Goal: Task Accomplishment & Management: Manage account settings

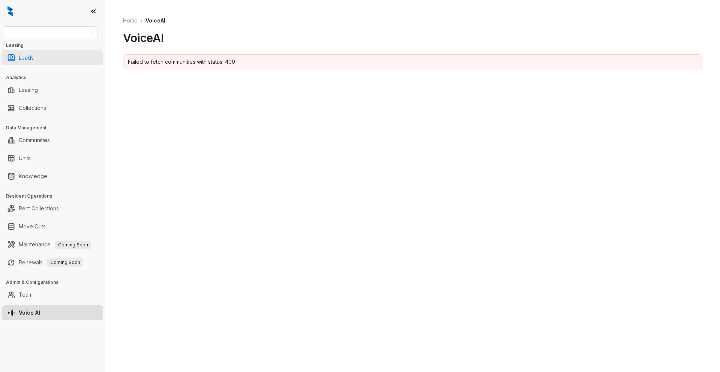
click at [34, 58] on link "Leads" at bounding box center [26, 57] width 15 height 15
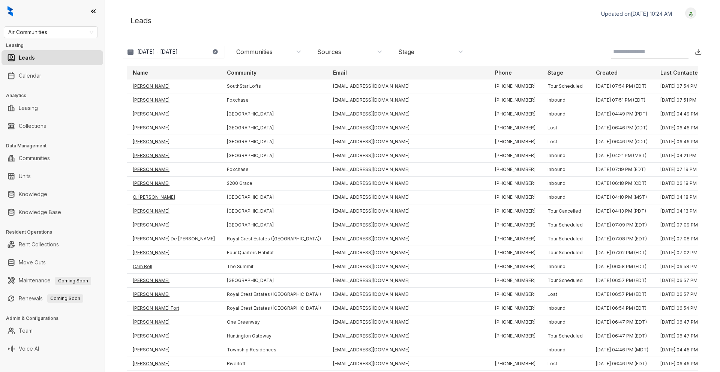
click at [686, 14] on img at bounding box center [691, 13] width 11 height 8
click at [656, 29] on div "Logout" at bounding box center [672, 26] width 46 height 10
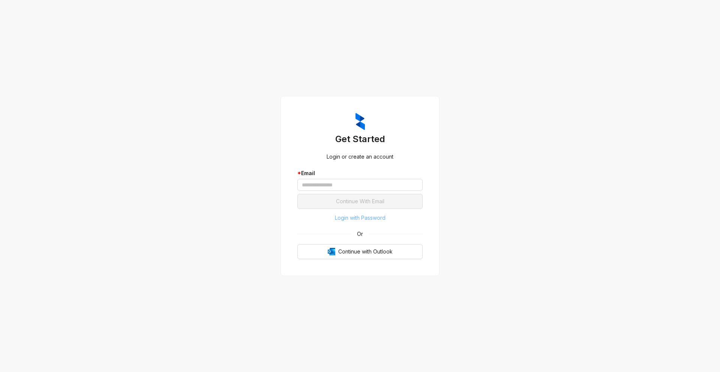
click at [358, 216] on span "Login with Password" at bounding box center [360, 218] width 51 height 8
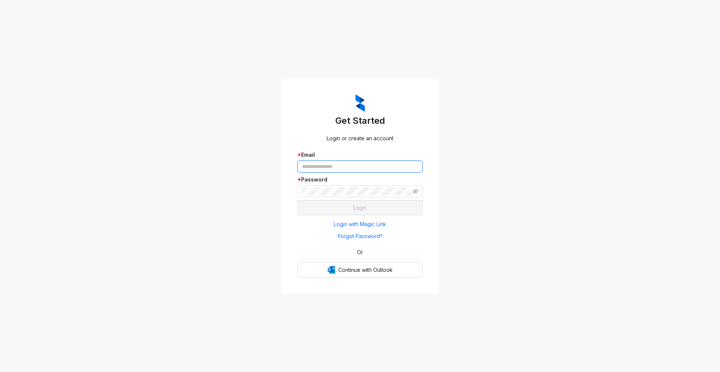
click at [346, 167] on input "text" at bounding box center [360, 167] width 125 height 12
click at [328, 168] on input "text" at bounding box center [360, 167] width 125 height 12
type input "**********"
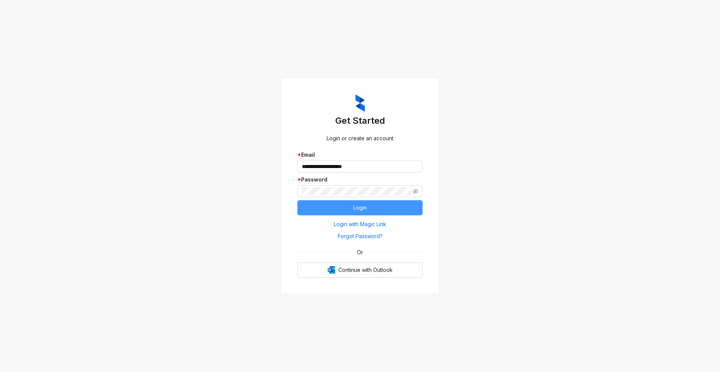
click at [350, 206] on button "Login" at bounding box center [360, 207] width 125 height 15
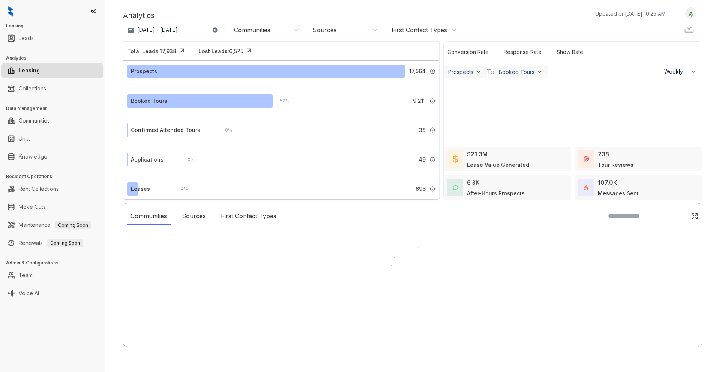
select select "******"
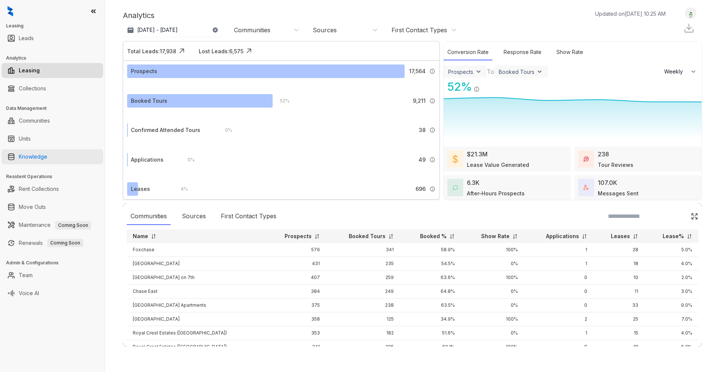
click at [47, 157] on link "Knowledge" at bounding box center [33, 156] width 29 height 15
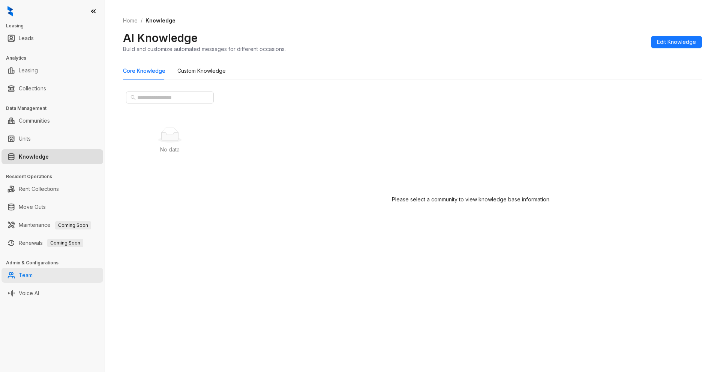
click at [31, 277] on link "Team" at bounding box center [26, 275] width 14 height 15
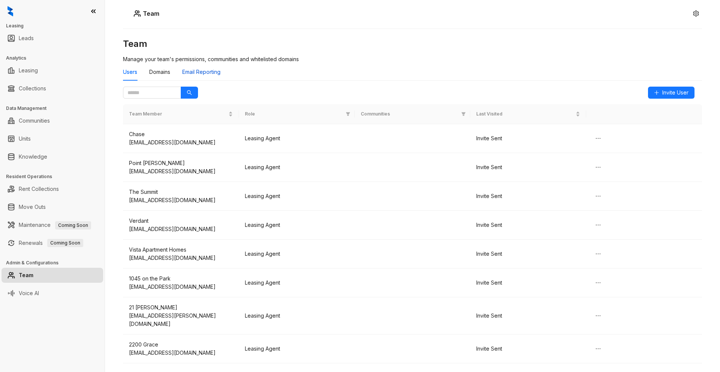
click at [197, 72] on div "Email Reporting" at bounding box center [201, 72] width 38 height 8
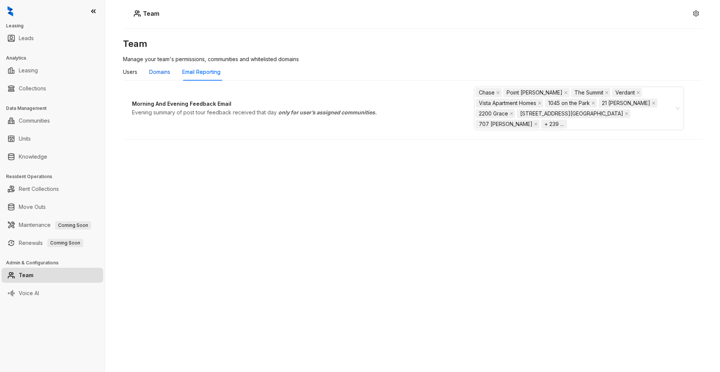
click at [163, 74] on div "Domains" at bounding box center [159, 72] width 21 height 8
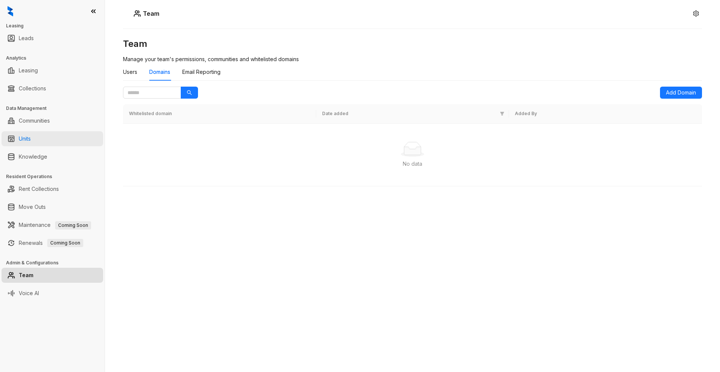
click at [31, 136] on link "Units" at bounding box center [25, 138] width 12 height 15
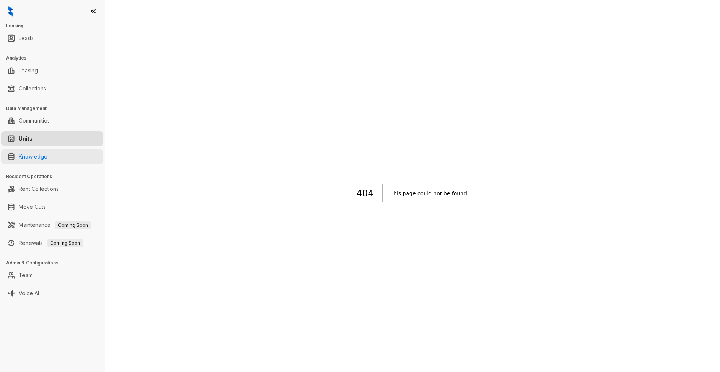
click at [41, 158] on link "Knowledge" at bounding box center [33, 156] width 29 height 15
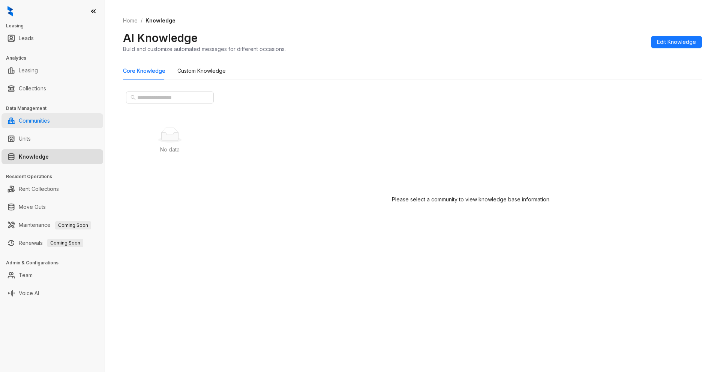
click at [36, 120] on link "Communities" at bounding box center [34, 120] width 31 height 15
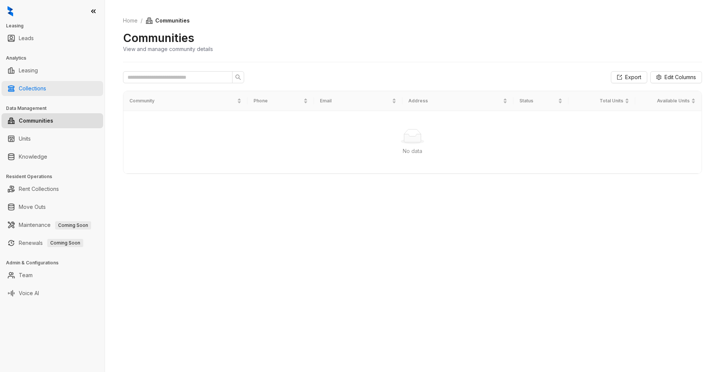
click at [36, 87] on link "Collections" at bounding box center [32, 88] width 27 height 15
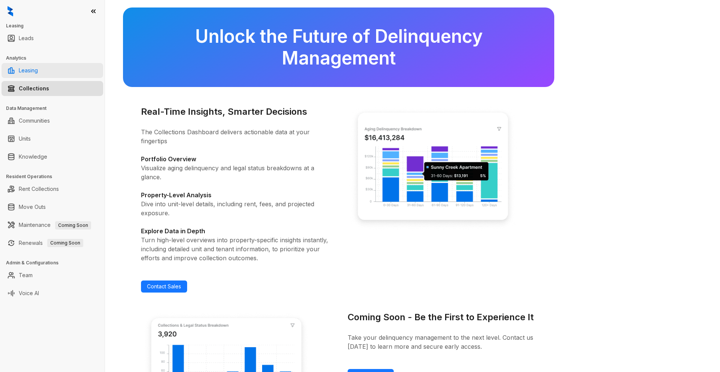
click at [38, 74] on link "Leasing" at bounding box center [28, 70] width 19 height 15
select select "******"
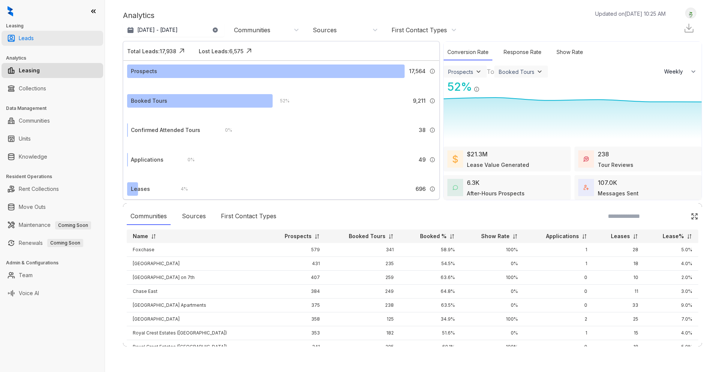
click at [34, 38] on link "Leads" at bounding box center [26, 38] width 15 height 15
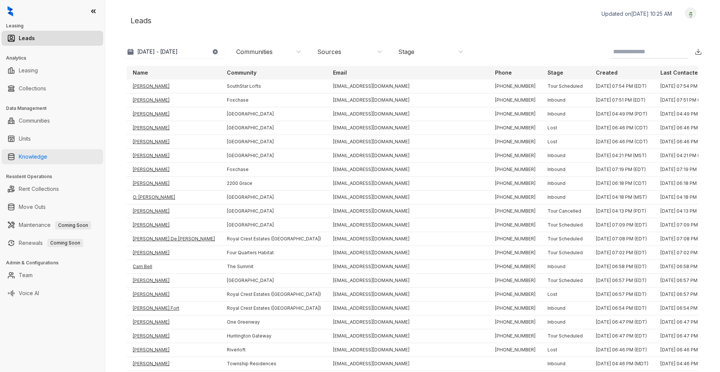
click at [41, 158] on link "Knowledge" at bounding box center [33, 156] width 29 height 15
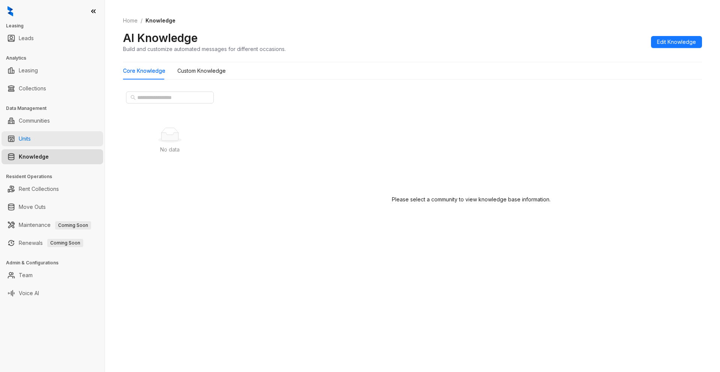
click at [31, 136] on link "Units" at bounding box center [25, 138] width 12 height 15
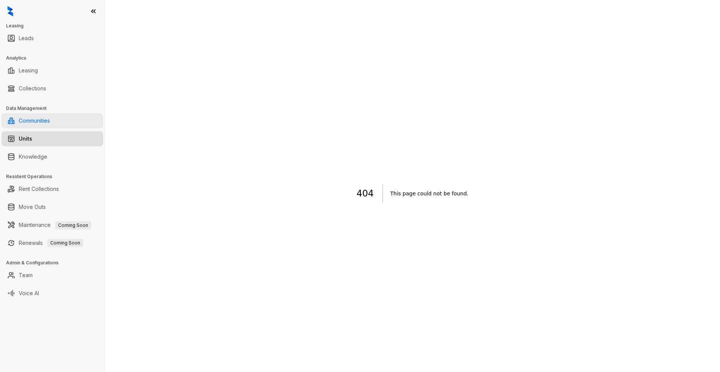
click at [49, 122] on link "Communities" at bounding box center [34, 120] width 31 height 15
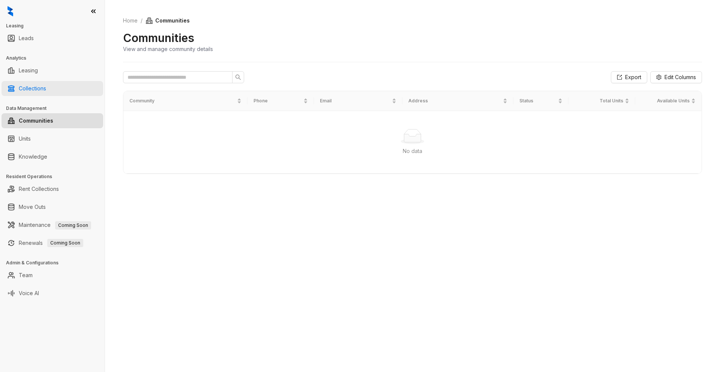
click at [46, 87] on link "Collections" at bounding box center [32, 88] width 27 height 15
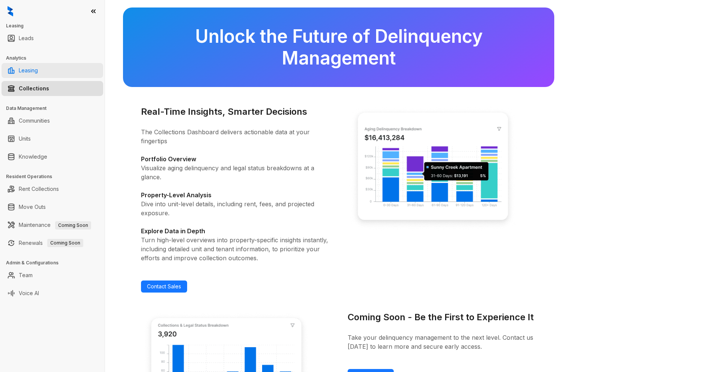
click at [38, 71] on link "Leasing" at bounding box center [28, 70] width 19 height 15
select select "******"
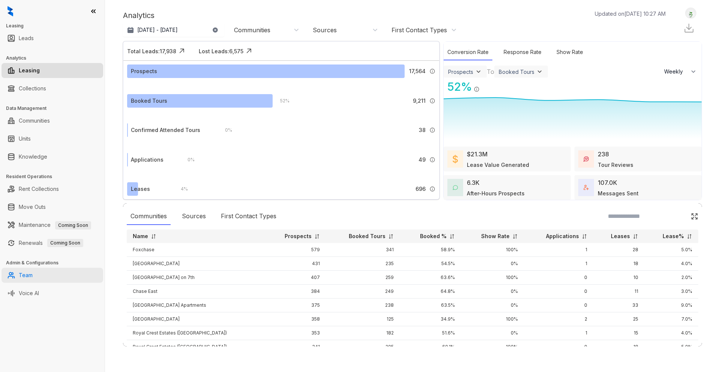
click at [33, 275] on link "Team" at bounding box center [26, 275] width 14 height 15
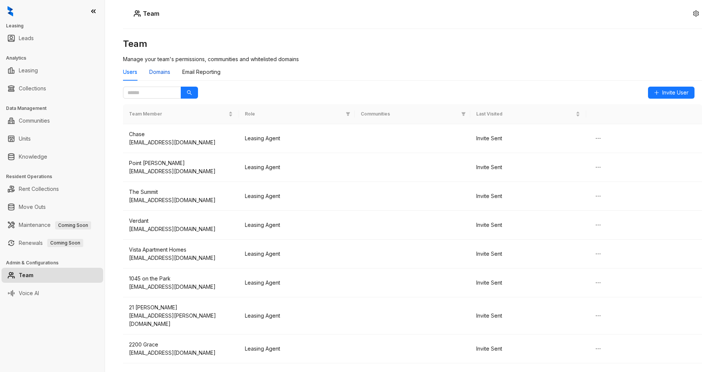
click at [165, 70] on div "Domains" at bounding box center [159, 72] width 21 height 8
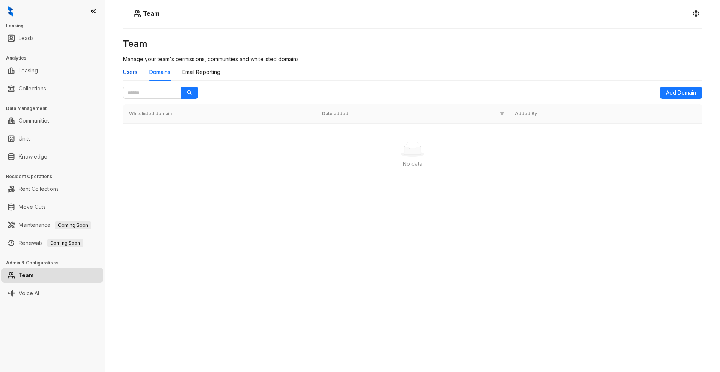
click at [135, 71] on div "Users" at bounding box center [130, 72] width 14 height 8
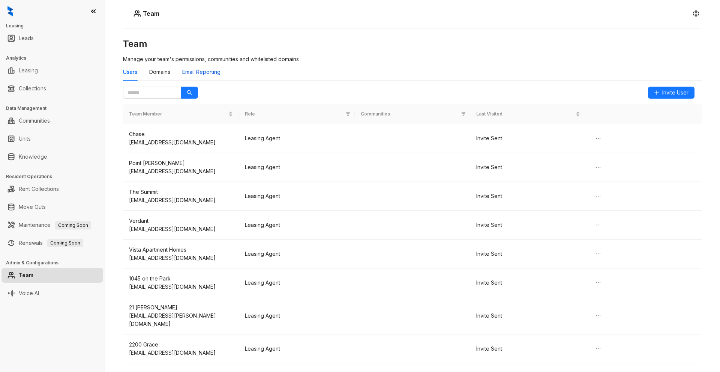
click at [208, 73] on div "Email Reporting" at bounding box center [201, 72] width 38 height 8
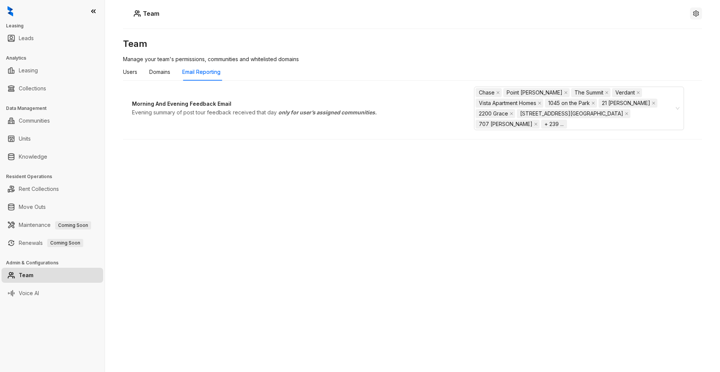
click at [699, 14] on icon "setting" at bounding box center [696, 14] width 6 height 6
click at [612, 18] on div "Team" at bounding box center [412, 14] width 579 height 12
click at [11, 12] on img at bounding box center [11, 11] width 6 height 11
click at [46, 91] on link "Collections" at bounding box center [32, 88] width 27 height 15
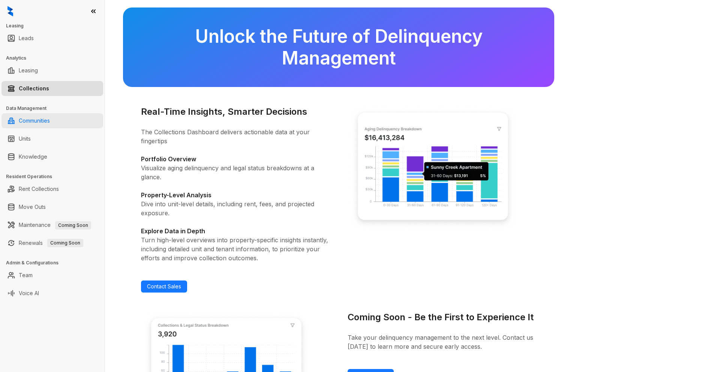
click at [47, 121] on link "Communities" at bounding box center [34, 120] width 31 height 15
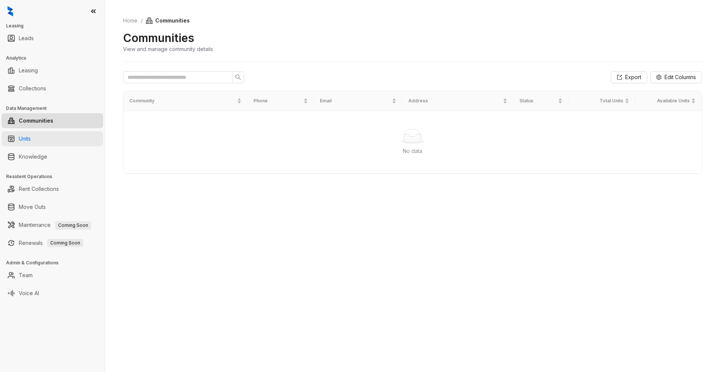
click at [31, 142] on link "Units" at bounding box center [25, 138] width 12 height 15
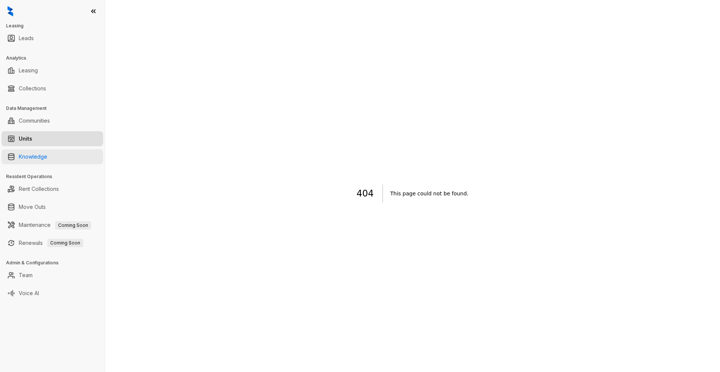
click at [42, 163] on link "Knowledge" at bounding box center [33, 156] width 29 height 15
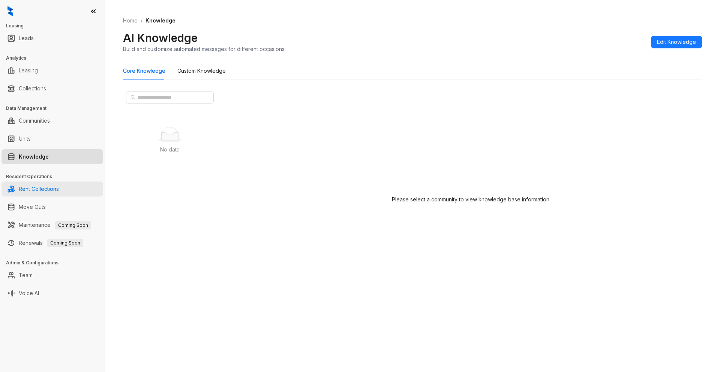
click at [52, 187] on link "Rent Collections" at bounding box center [39, 189] width 40 height 15
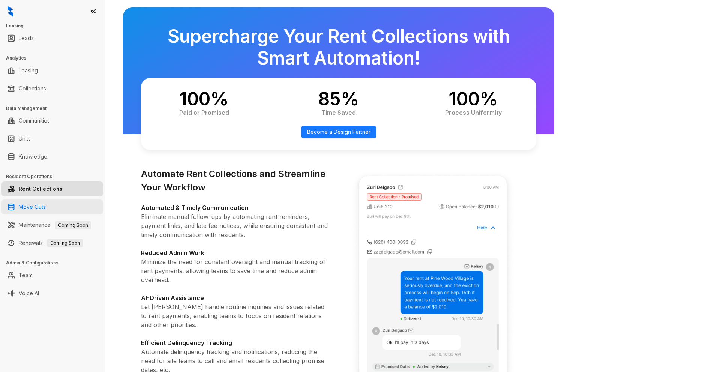
click at [46, 207] on link "Move Outs" at bounding box center [32, 207] width 27 height 15
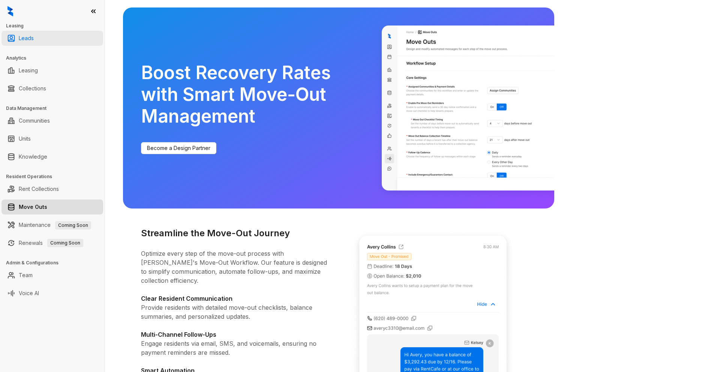
click at [33, 38] on link "Leads" at bounding box center [26, 38] width 15 height 15
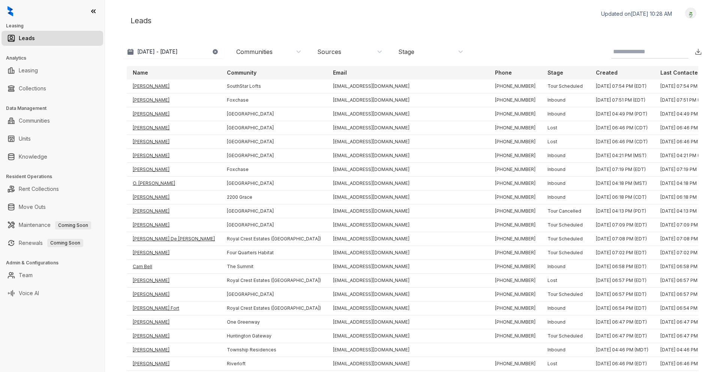
click at [687, 14] on img at bounding box center [691, 13] width 11 height 8
click at [660, 25] on div "Logout" at bounding box center [672, 26] width 46 height 10
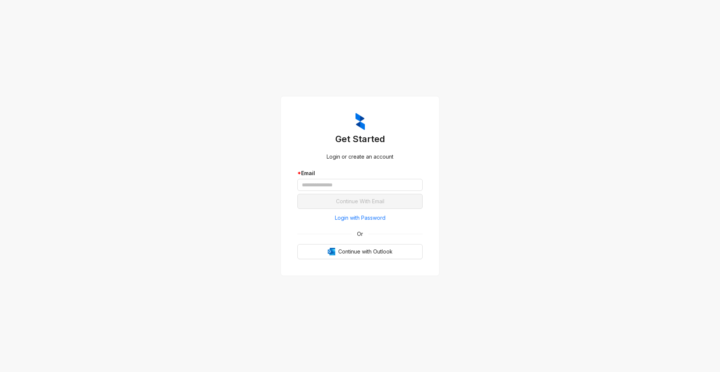
click at [371, 218] on span "Login with Password" at bounding box center [360, 218] width 51 height 8
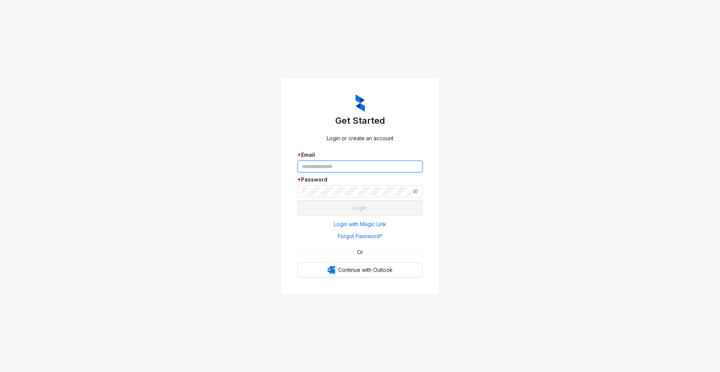
click at [323, 167] on input "text" at bounding box center [360, 167] width 125 height 12
type input "**********"
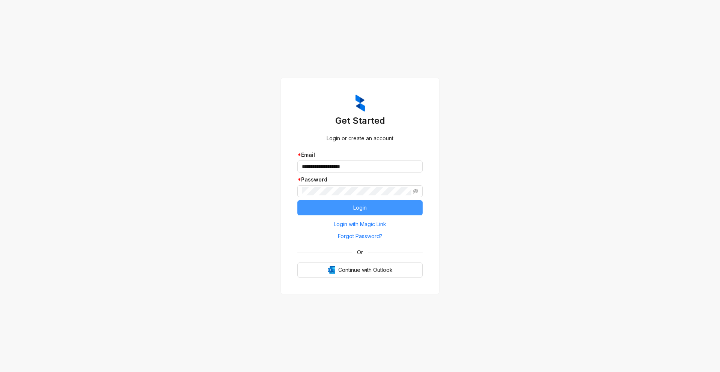
click at [387, 207] on button "Login" at bounding box center [360, 207] width 125 height 15
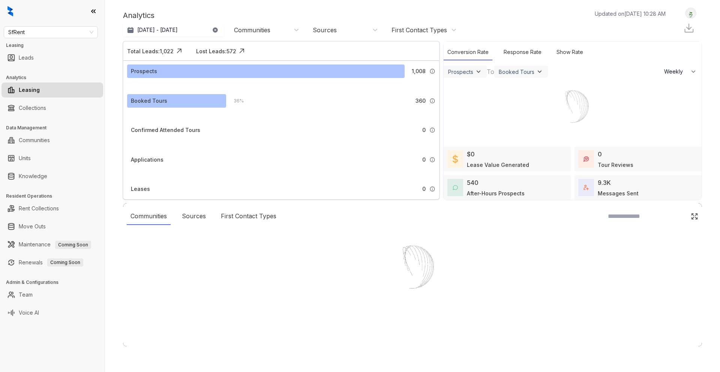
select select "******"
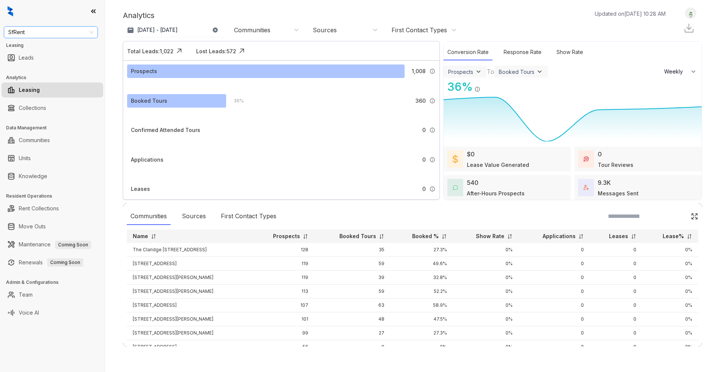
click at [66, 27] on span "SfRent" at bounding box center [50, 32] width 85 height 11
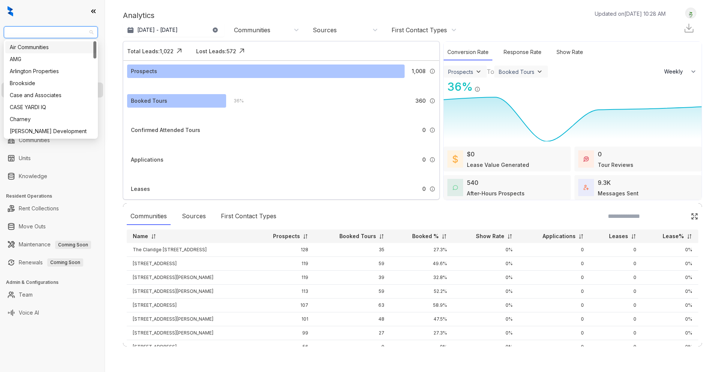
click at [50, 48] on div "Air Communities" at bounding box center [51, 47] width 82 height 8
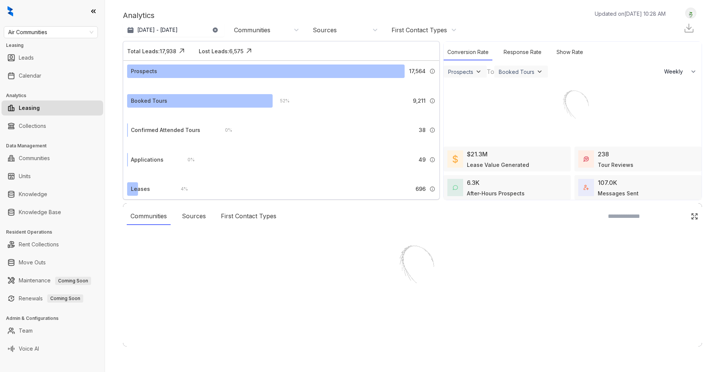
select select "******"
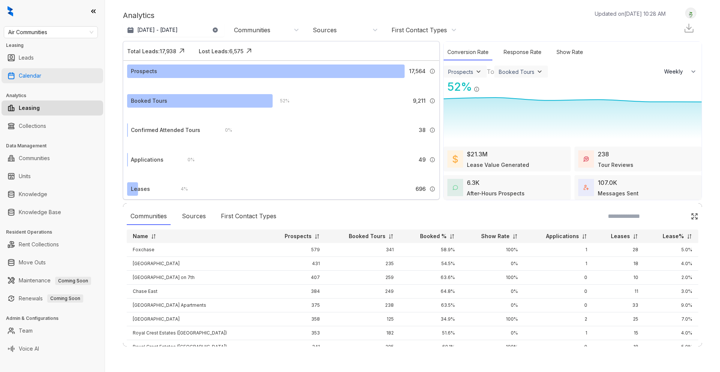
click at [41, 75] on link "Calendar" at bounding box center [30, 75] width 23 height 15
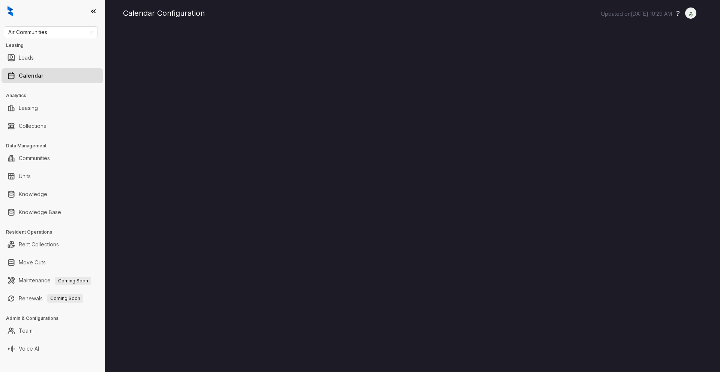
click at [397, 14] on img at bounding box center [691, 13] width 11 height 8
click at [397, 11] on img at bounding box center [691, 13] width 11 height 8
click at [397, 15] on img at bounding box center [691, 13] width 11 height 8
click at [397, 26] on div "Logout" at bounding box center [672, 26] width 46 height 10
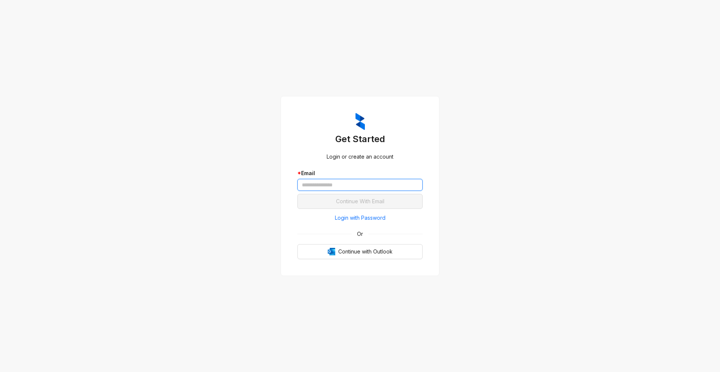
click at [369, 184] on input "text" at bounding box center [360, 185] width 125 height 12
click at [364, 220] on span "Login with Password" at bounding box center [360, 218] width 51 height 8
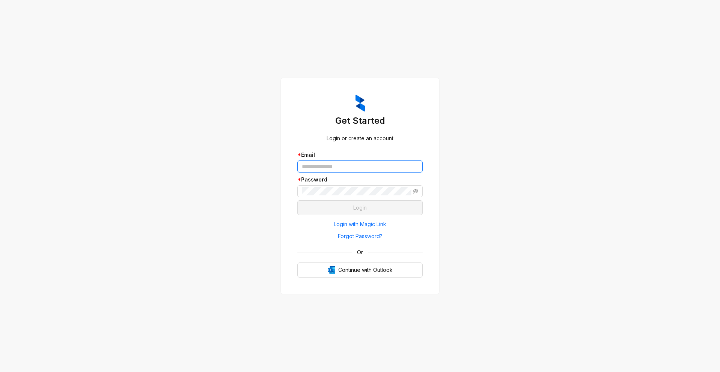
click at [340, 164] on input "text" at bounding box center [360, 167] width 125 height 12
type input "**********"
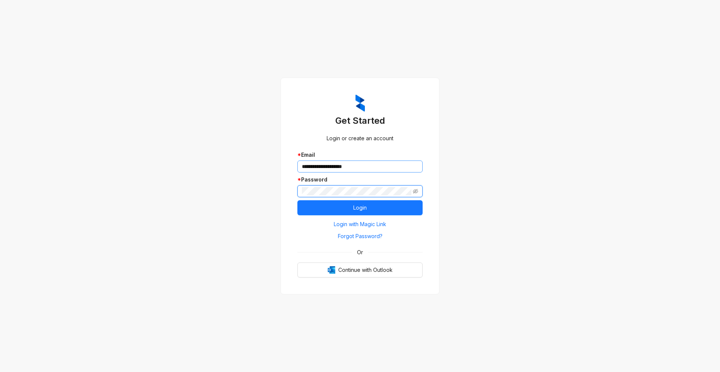
click at [298, 200] on button "Login" at bounding box center [360, 207] width 125 height 15
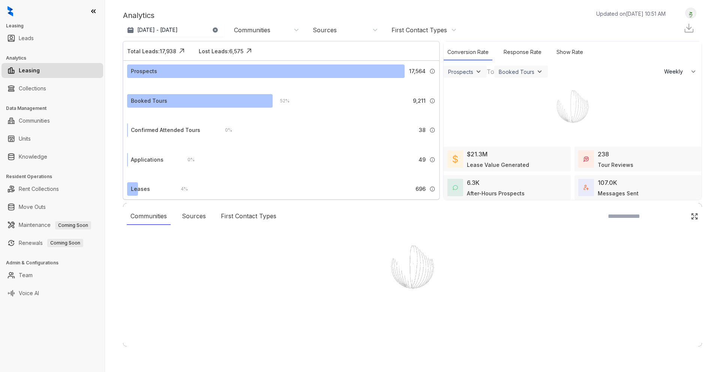
select select "******"
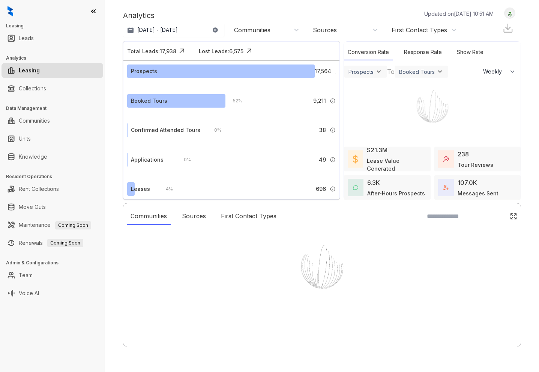
select select "******"
